Goal: Find specific page/section: Find specific page/section

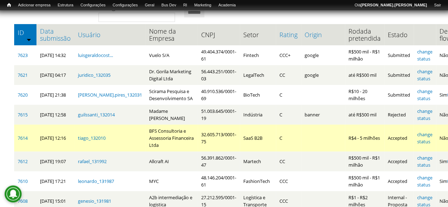
scroll to position [142, 0]
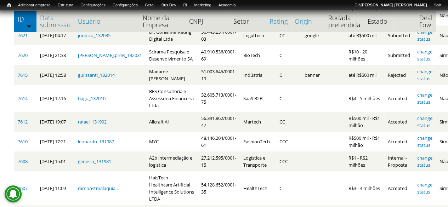
scroll to position [70, 0]
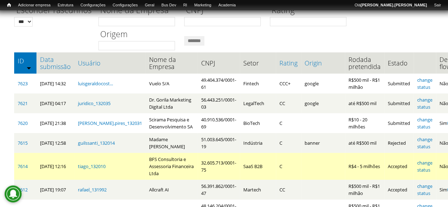
scroll to position [71, 0]
